Goal: Task Accomplishment & Management: Use online tool/utility

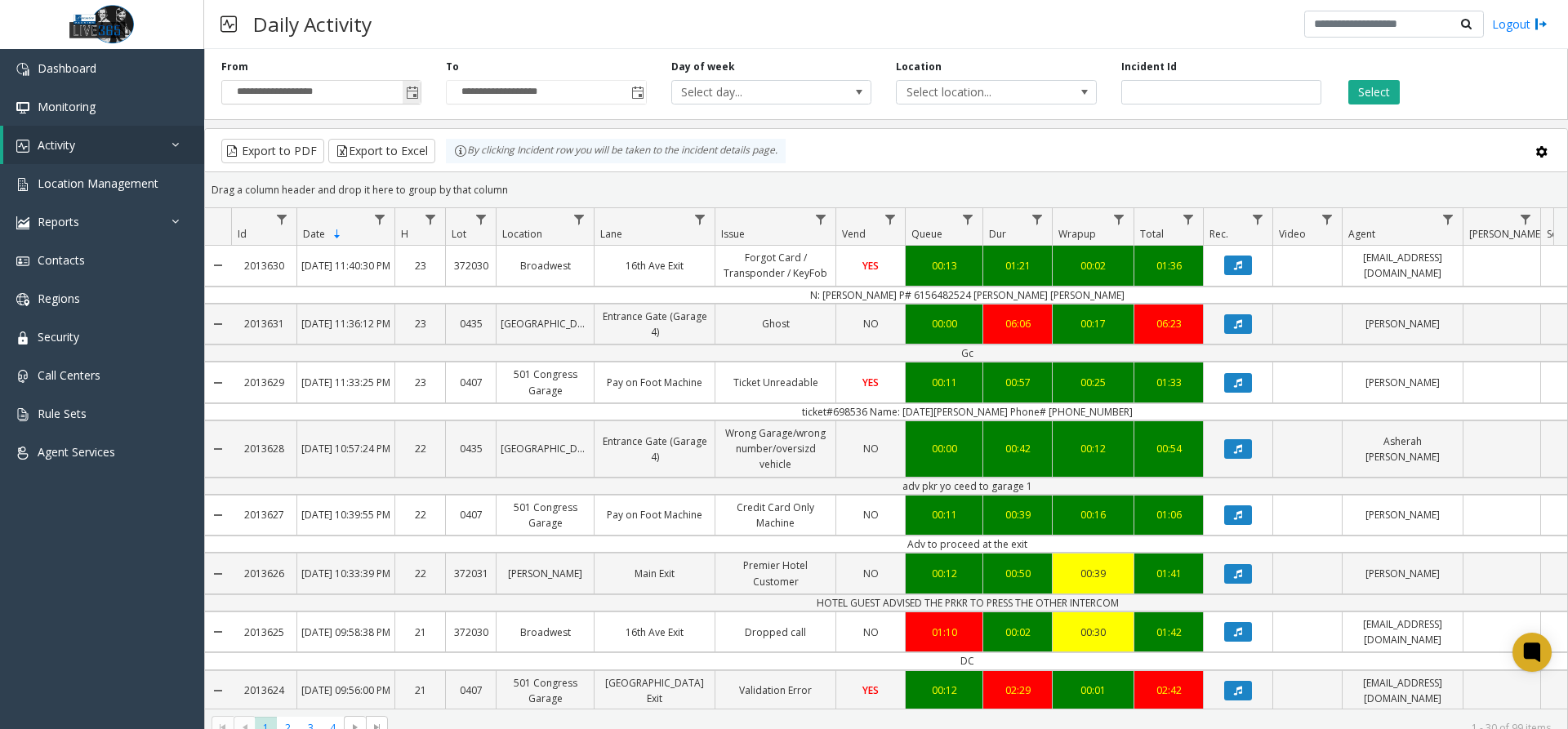
click at [408, 94] on span "Toggle popup" at bounding box center [413, 93] width 13 height 13
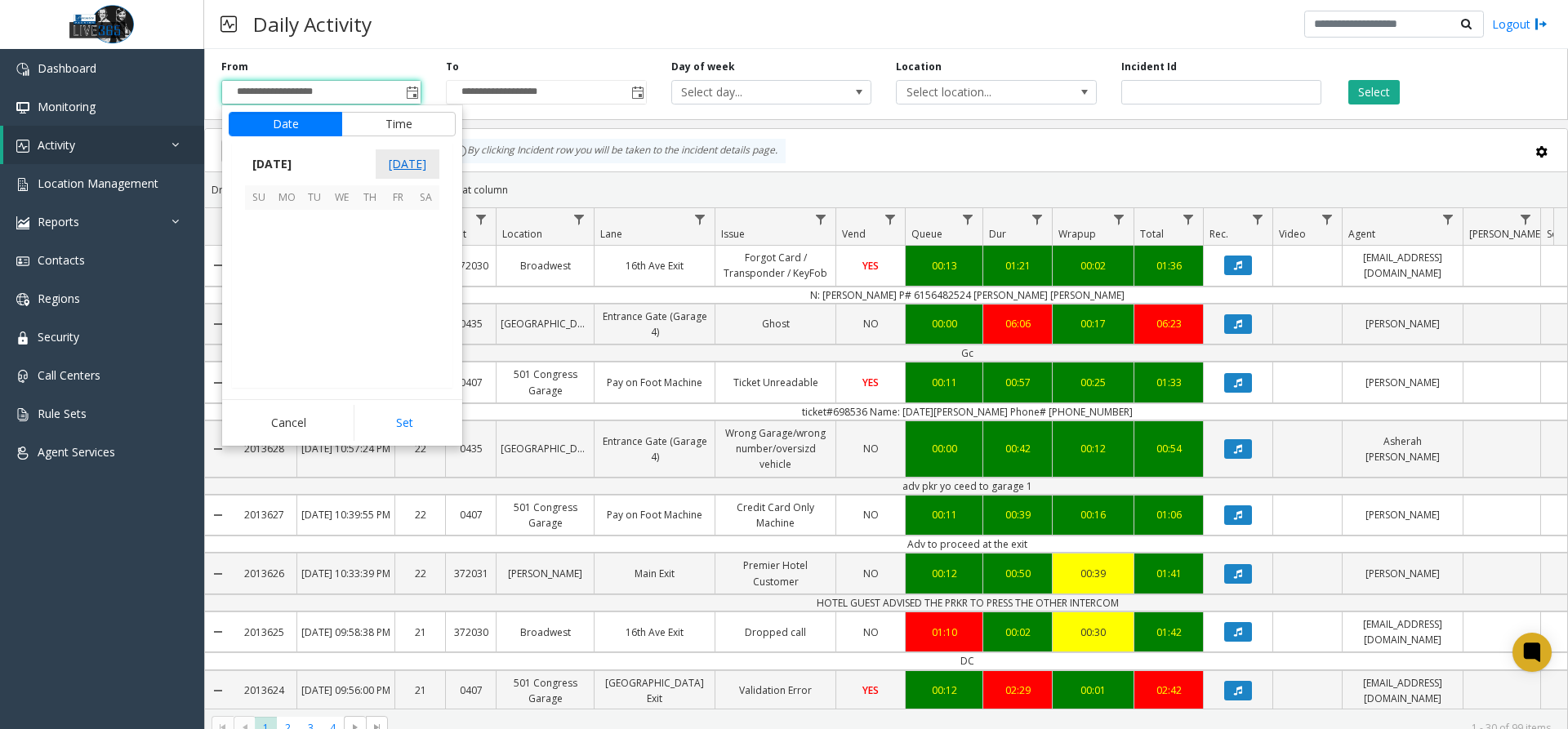
scroll to position [293263, 0]
click at [291, 286] on span "13" at bounding box center [286, 278] width 28 height 28
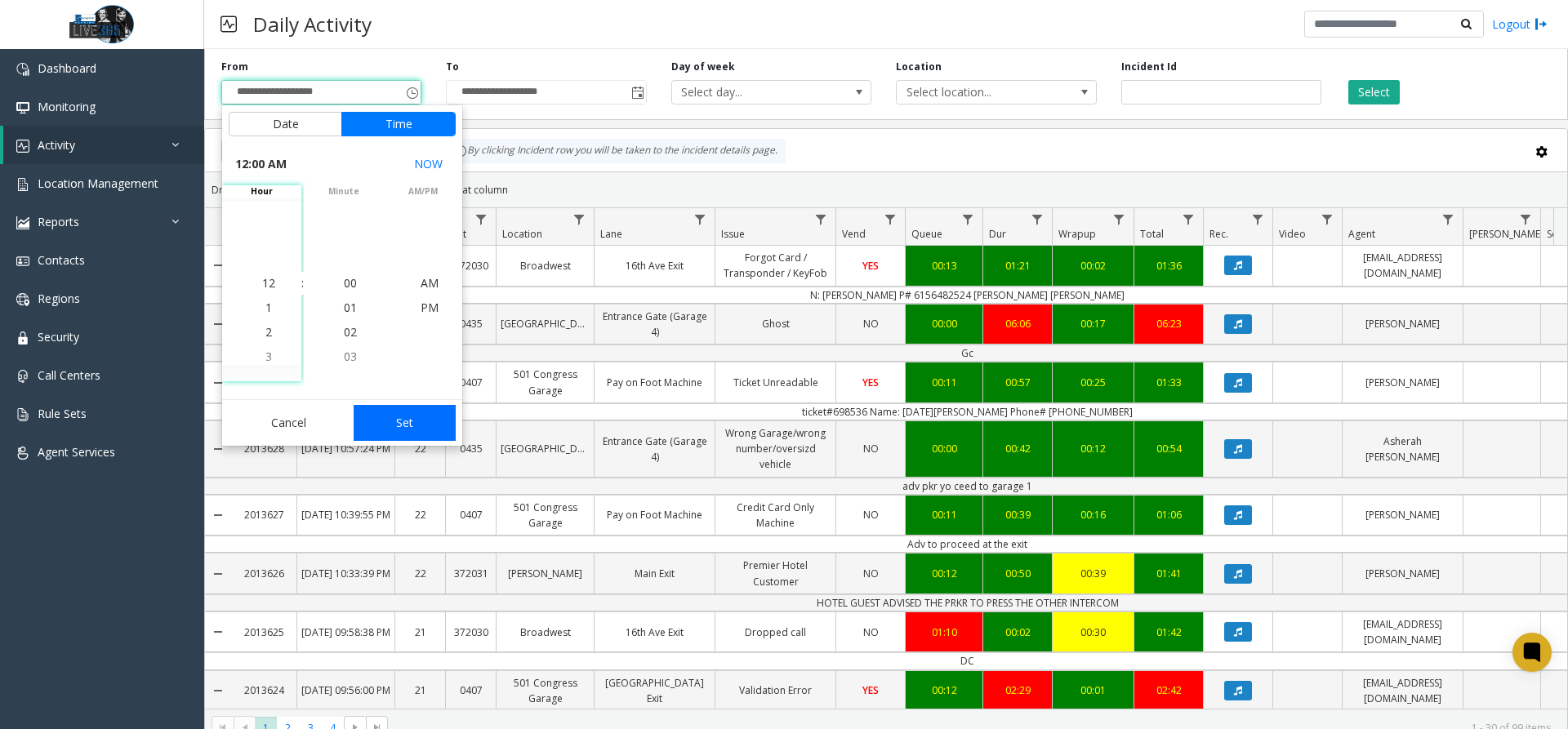
click at [410, 431] on button "Set" at bounding box center [405, 423] width 103 height 36
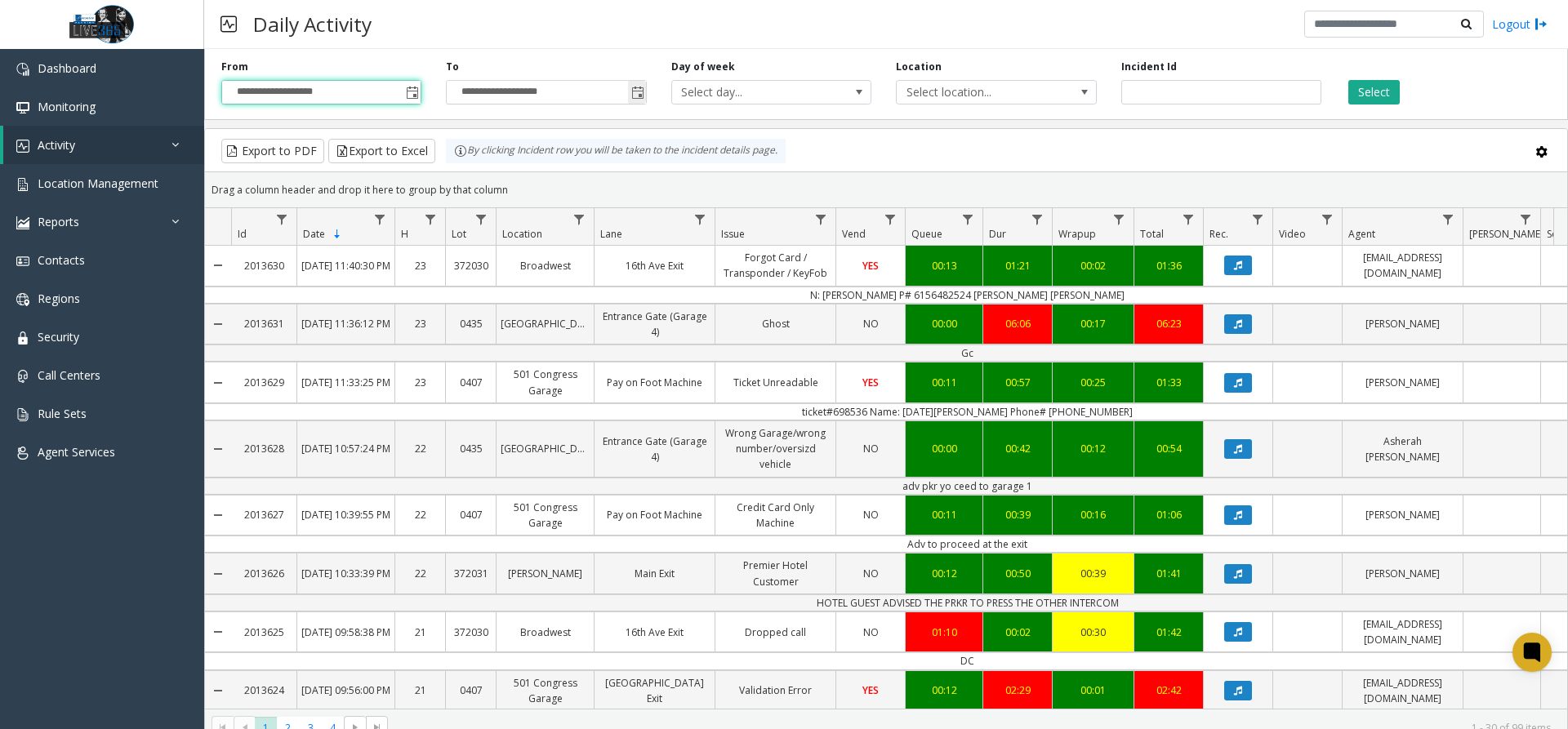
click at [636, 96] on span "Toggle popup" at bounding box center [638, 93] width 13 height 13
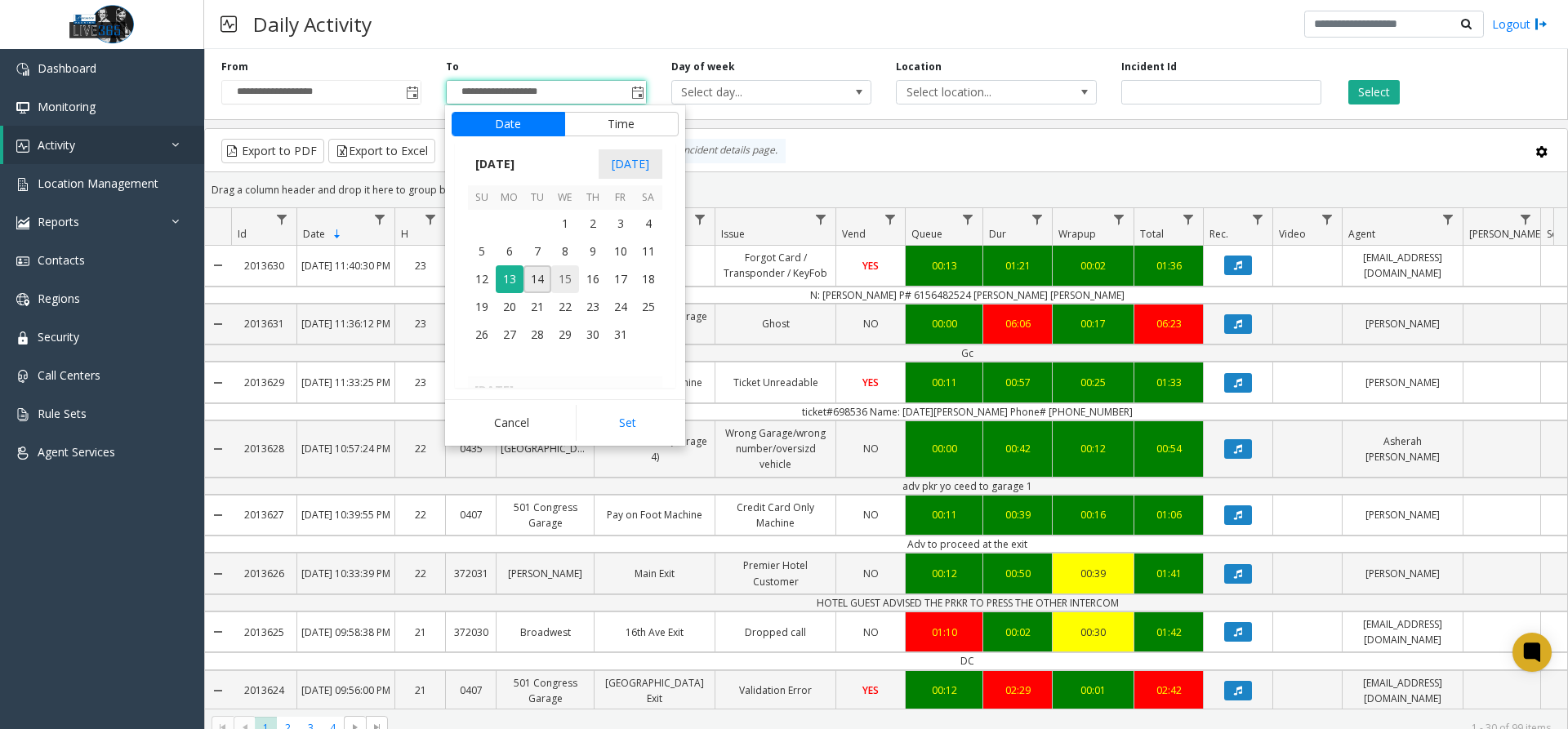
scroll to position [25, 0]
click at [510, 279] on span "13" at bounding box center [509, 278] width 28 height 28
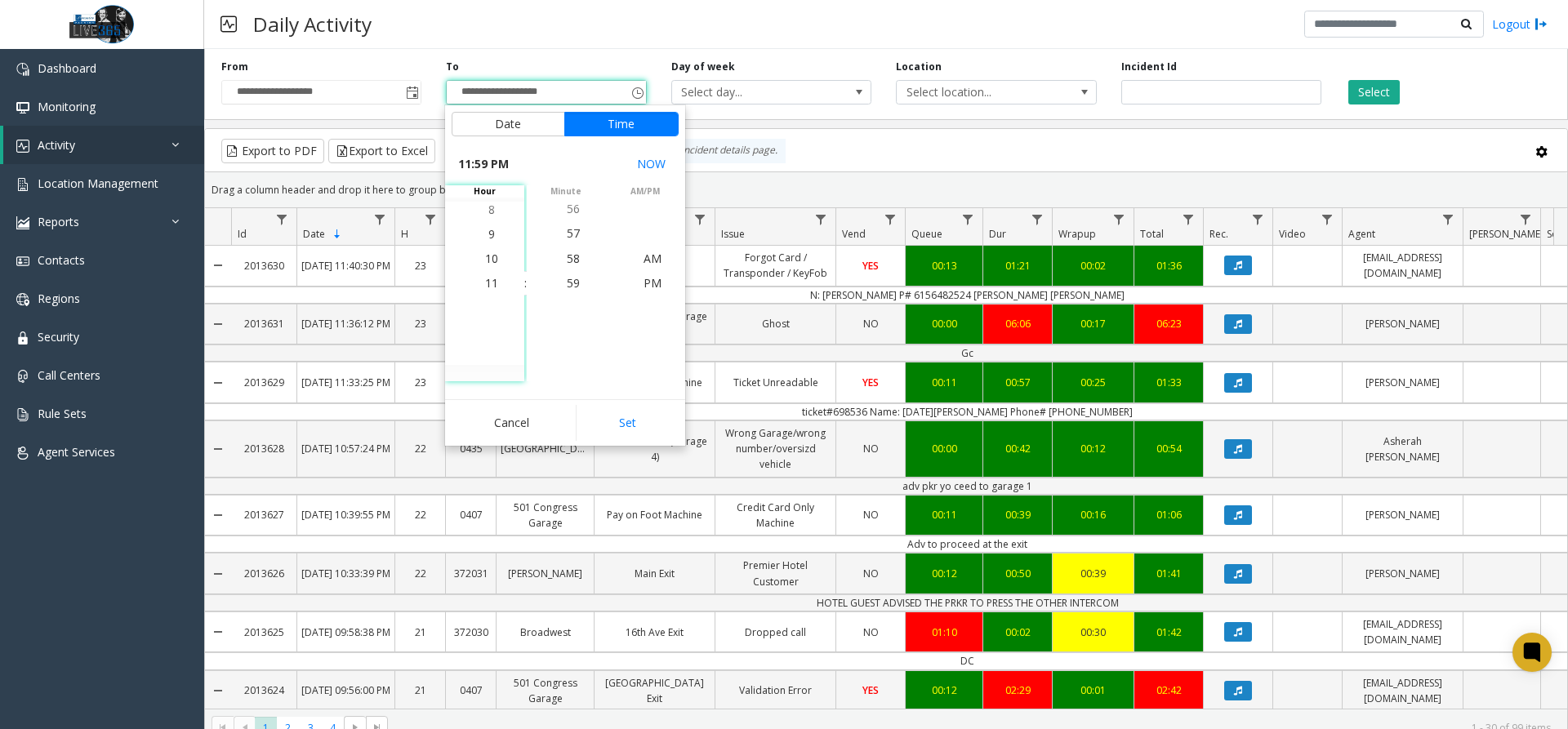
click at [634, 416] on button "Set" at bounding box center [627, 423] width 103 height 36
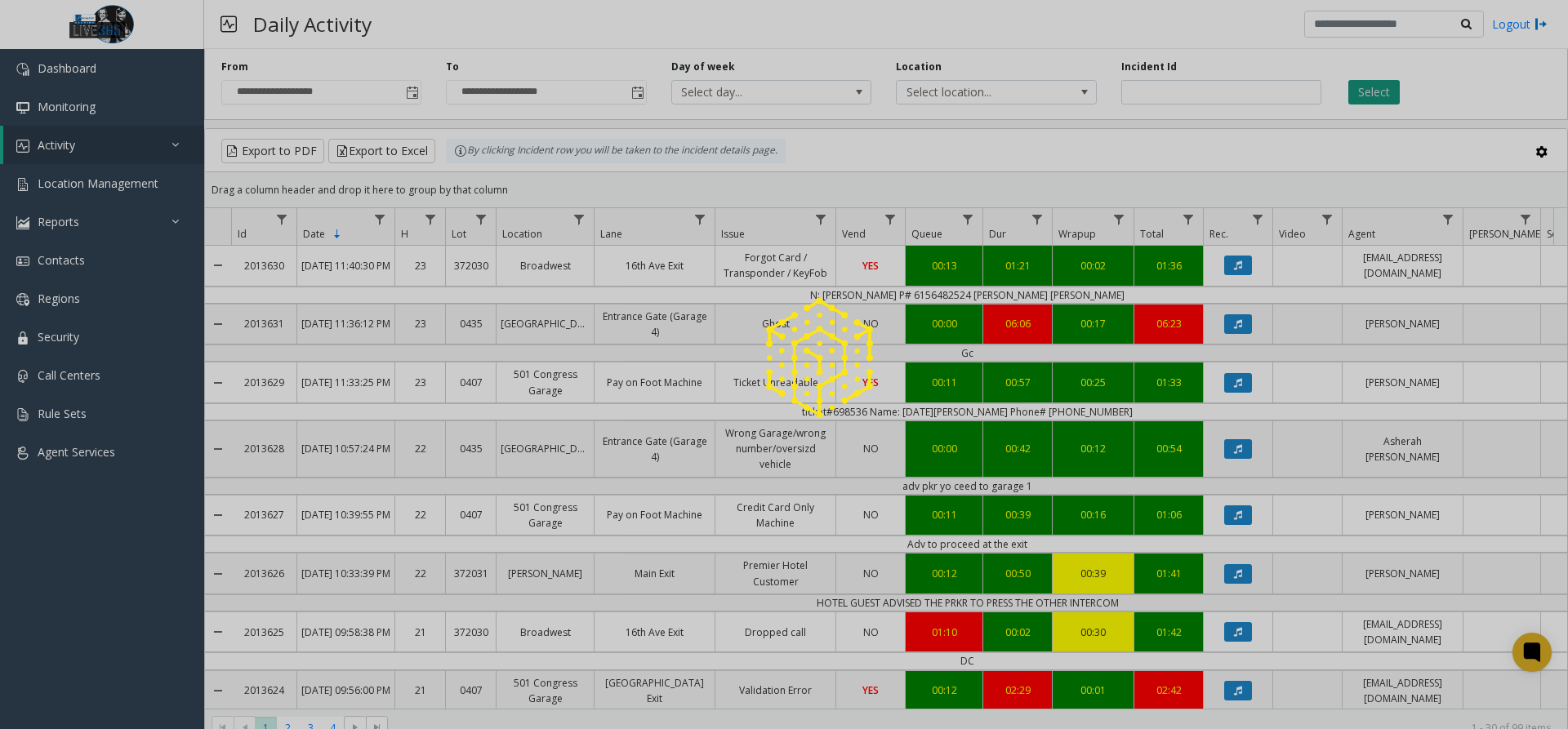
click at [1357, 94] on div at bounding box center [784, 364] width 1568 height 729
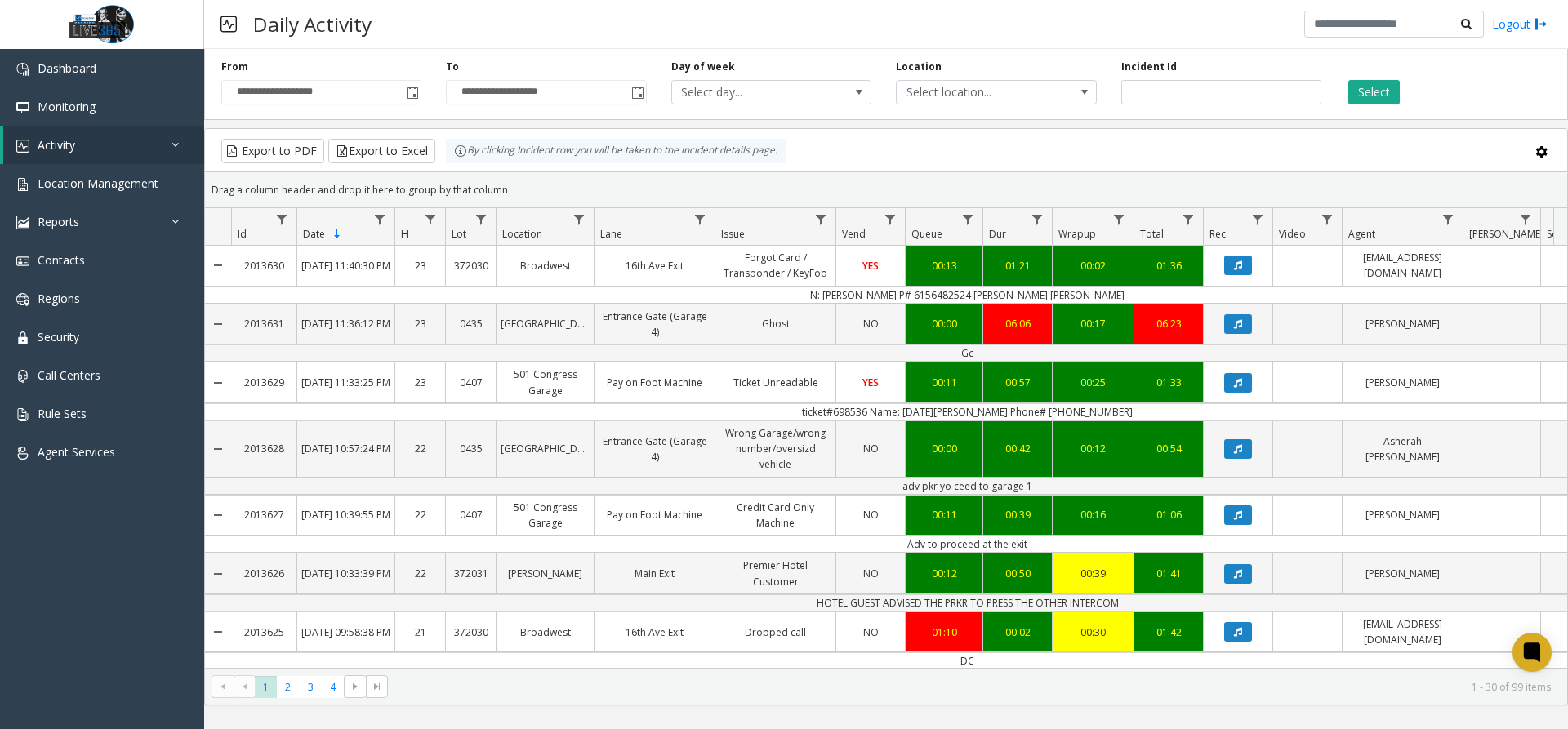
click at [1358, 94] on button "Select" at bounding box center [1375, 92] width 51 height 25
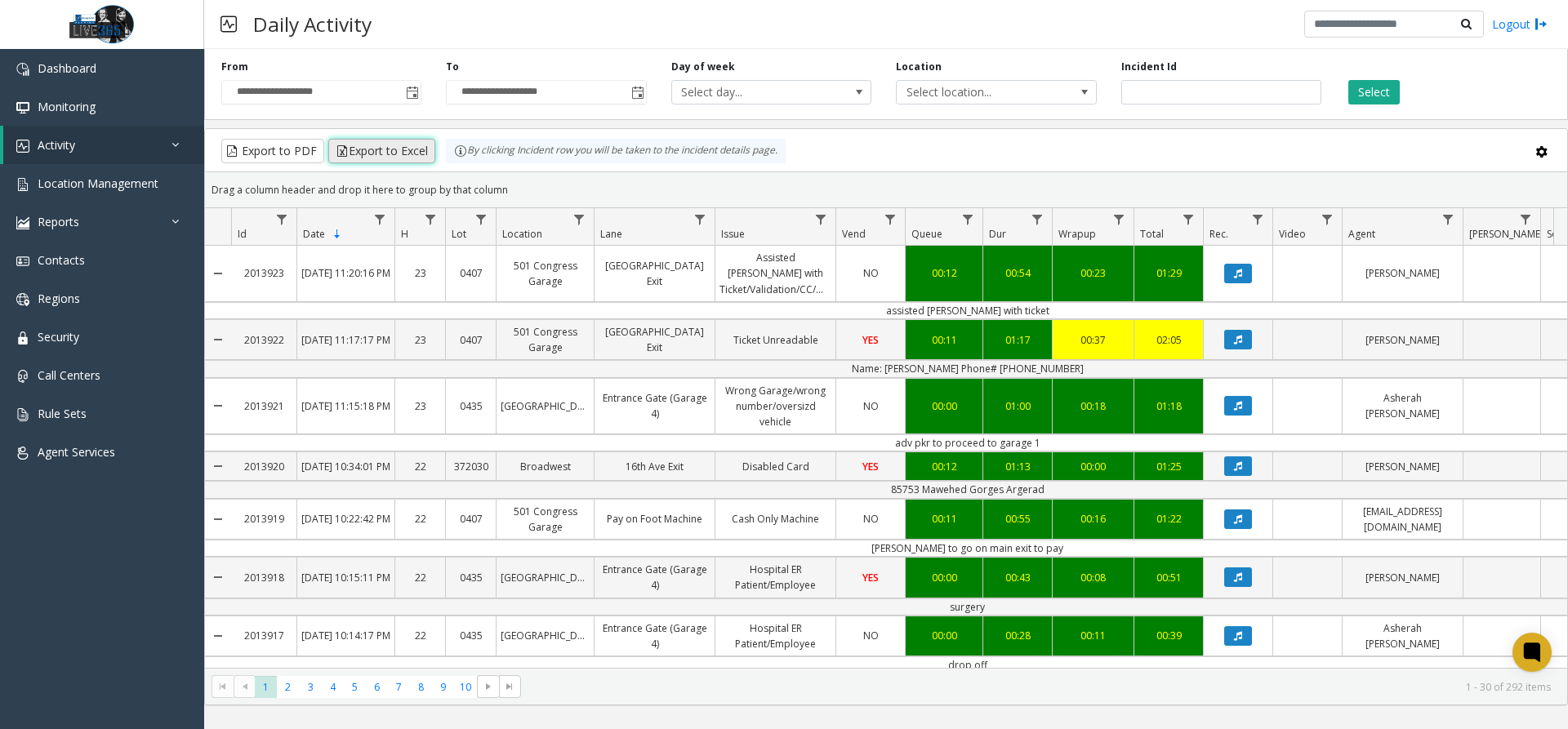
click at [391, 149] on button "Export to Excel" at bounding box center [381, 152] width 107 height 25
